Goal: Information Seeking & Learning: Learn about a topic

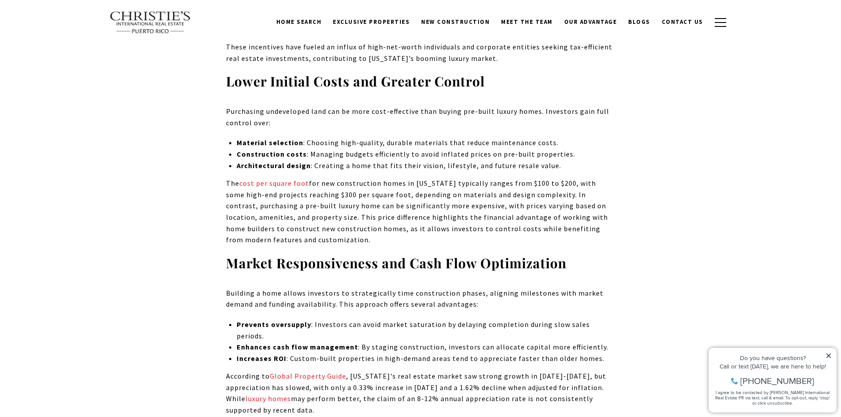
scroll to position [928, 0]
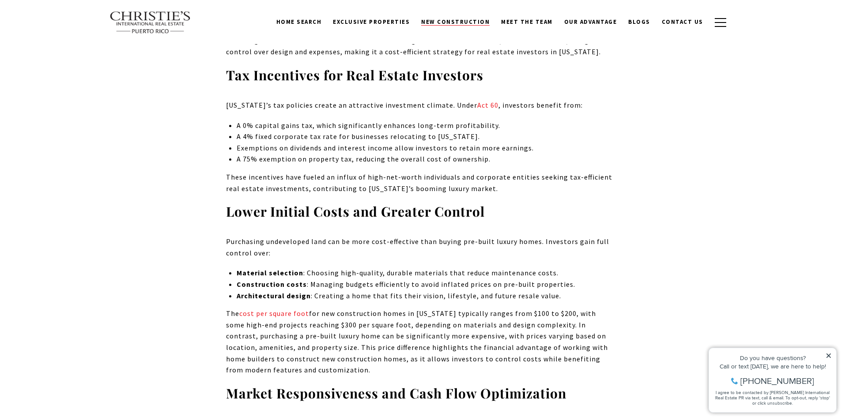
click at [453, 25] on span "New Construction" at bounding box center [455, 22] width 68 height 8
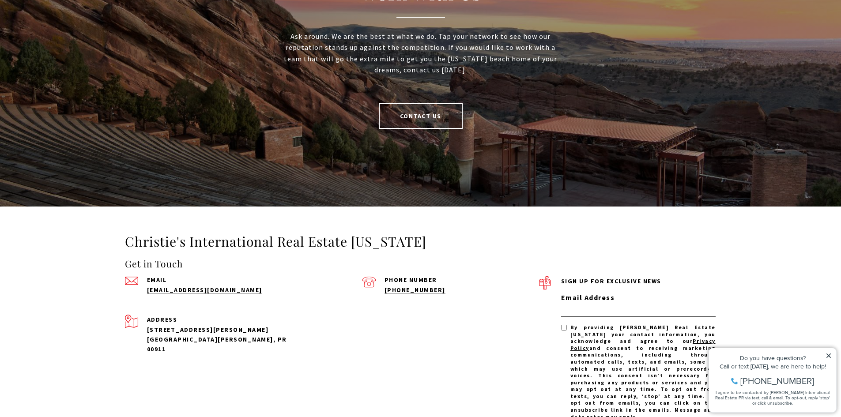
scroll to position [1988, 0]
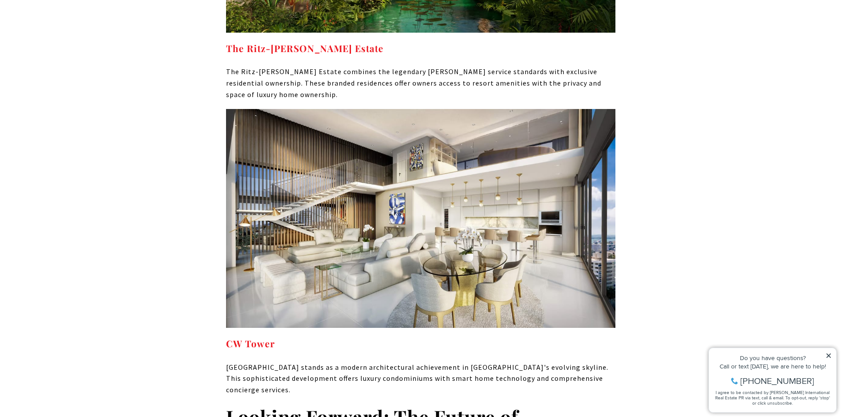
scroll to position [5566, 0]
